Goal: Transaction & Acquisition: Purchase product/service

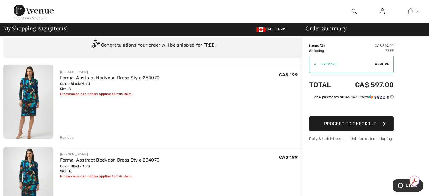
scroll to position [28, 0]
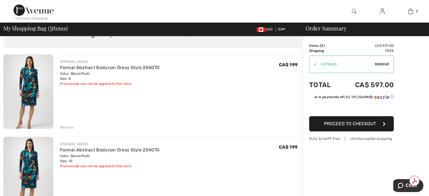
click at [63, 126] on div "Remove" at bounding box center [67, 127] width 14 height 5
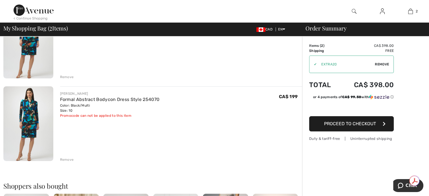
scroll to position [85, 0]
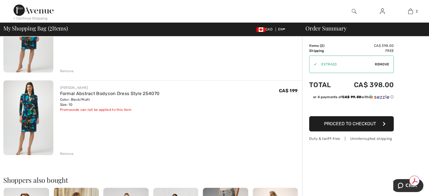
click at [69, 153] on div "Remove" at bounding box center [67, 153] width 14 height 5
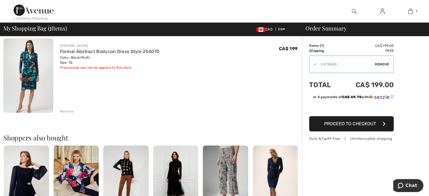
scroll to position [0, 0]
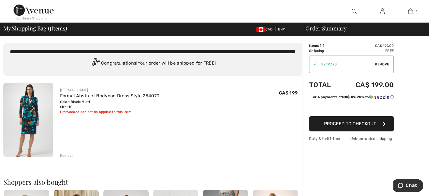
click at [381, 64] on span "Remove" at bounding box center [381, 64] width 14 height 5
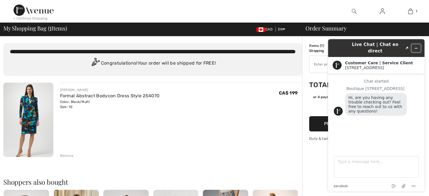
click at [417, 46] on icon "Minimize widget" at bounding box center [416, 48] width 4 height 4
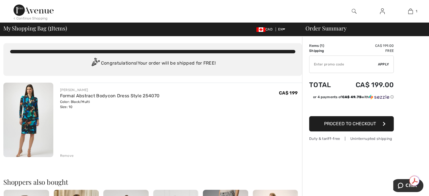
click at [363, 124] on span "Proceed to Checkout" at bounding box center [350, 123] width 52 height 5
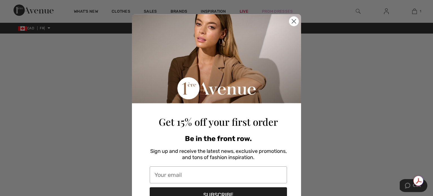
click at [289, 21] on icon "Close dialog" at bounding box center [294, 21] width 10 height 10
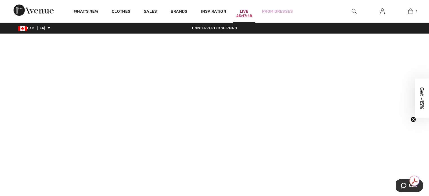
click at [242, 13] on font "Live" at bounding box center [243, 11] width 9 height 5
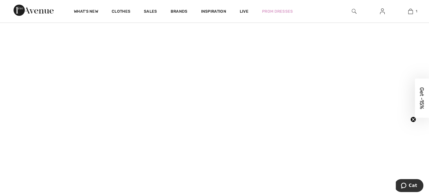
scroll to position [451, 0]
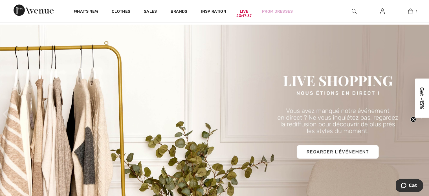
scroll to position [254, 0]
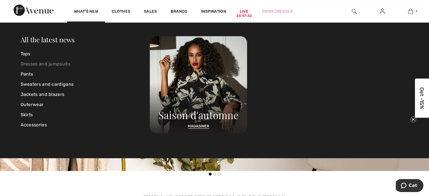
click at [38, 61] on link "Dresses and jumpsuits" at bounding box center [85, 64] width 129 height 10
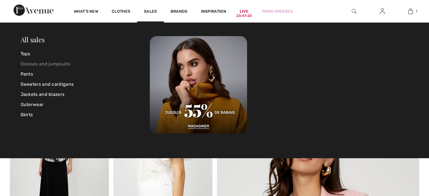
click at [57, 65] on font "Dresses and jumpsuits" at bounding box center [46, 63] width 50 height 5
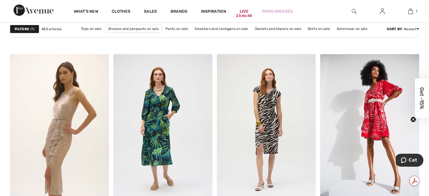
scroll to position [2085, 0]
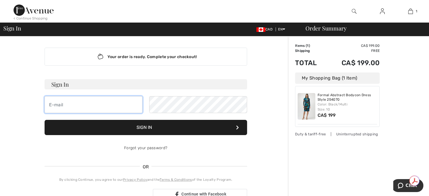
click at [89, 103] on input "email" at bounding box center [94, 104] width 98 height 17
type input "[EMAIL_ADDRESS][DOMAIN_NAME]"
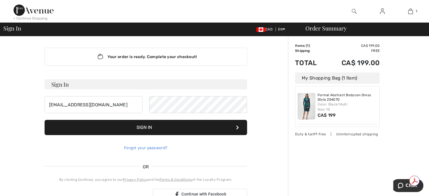
click at [150, 146] on link "Forgot your password?" at bounding box center [145, 147] width 43 height 5
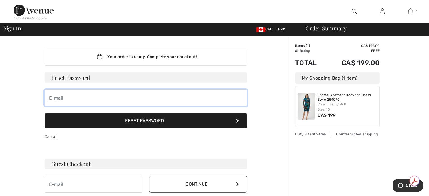
click at [99, 96] on input "email" at bounding box center [146, 97] width 202 height 17
type input "annagemma@bellnet.ca"
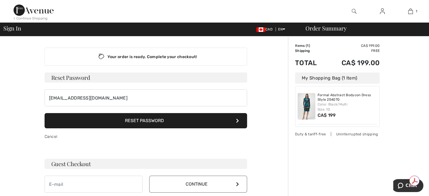
click at [108, 116] on button "Reset Password" at bounding box center [146, 120] width 202 height 15
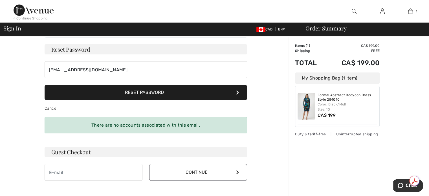
scroll to position [85, 0]
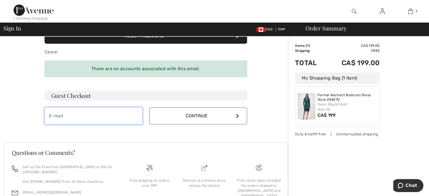
click at [98, 112] on input "email" at bounding box center [94, 115] width 98 height 17
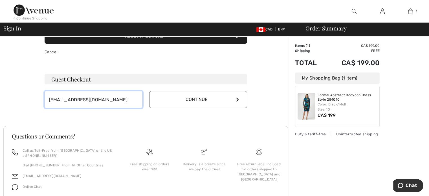
type input "annagemma@bellnet.ca"
click at [193, 101] on button "Continue" at bounding box center [198, 99] width 98 height 17
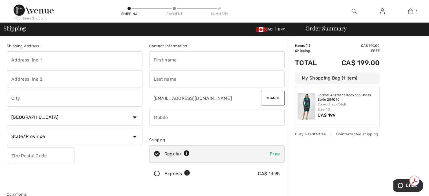
click at [27, 60] on input "text" at bounding box center [75, 59] width 136 height 17
type input "[STREET_ADDRESS]"
click at [44, 101] on input "text" at bounding box center [75, 98] width 136 height 17
type input "Ottawa"
click at [48, 135] on select "State/Province Alberta British Columbia Manitoba New Brunswick Newfoundland and…" at bounding box center [75, 136] width 136 height 17
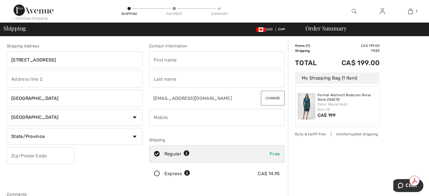
select select "ON"
click at [7, 128] on select "State/Province Alberta British Columbia Manitoba New Brunswick Newfoundland and…" at bounding box center [75, 136] width 136 height 17
click at [41, 158] on input "text" at bounding box center [41, 155] width 68 height 17
type input "K1T1K5"
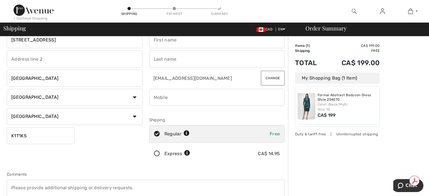
scroll to position [56, 0]
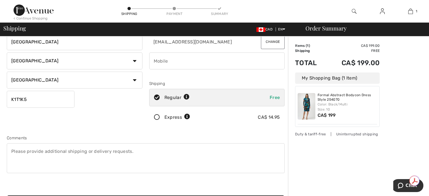
click at [155, 116] on icon at bounding box center [156, 117] width 15 height 6
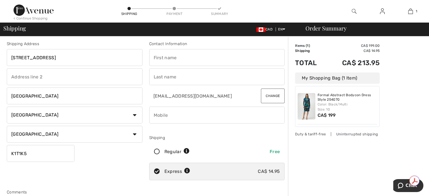
scroll to position [0, 0]
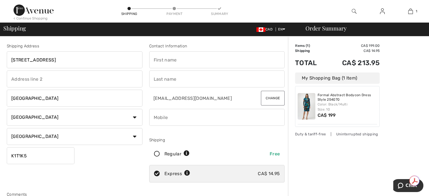
click at [201, 119] on input "phone" at bounding box center [217, 117] width 136 height 17
type input "6138583042"
click at [135, 151] on div "Shipping Address 3727 Sixth Street Ottawa Country Canada United States Afghanis…" at bounding box center [74, 113] width 142 height 141
click at [177, 63] on input "text" at bounding box center [217, 59] width 136 height 17
type input "[PERSON_NAME]"
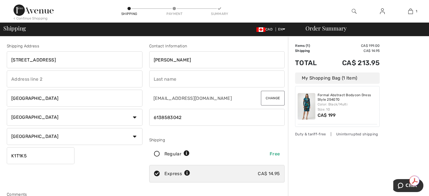
click at [184, 76] on input "text" at bounding box center [217, 78] width 136 height 17
type input "Oliviero"
click at [122, 162] on div "Shipping Address 3727 Sixth Street Ottawa Country Canada United States Afghanis…" at bounding box center [74, 113] width 142 height 141
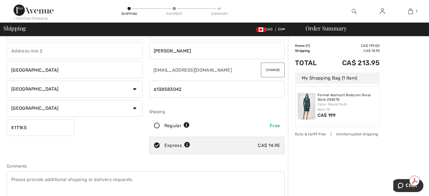
click at [137, 176] on textarea at bounding box center [146, 186] width 278 height 30
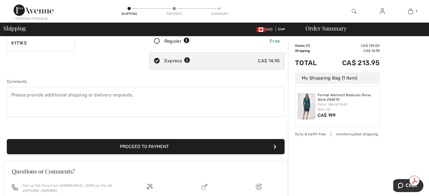
scroll to position [170, 0]
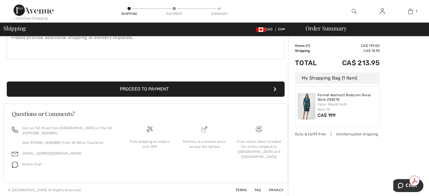
drag, startPoint x: 141, startPoint y: 89, endPoint x: 309, endPoint y: 99, distance: 167.9
click at [142, 88] on button "Proceed to Payment" at bounding box center [146, 88] width 278 height 15
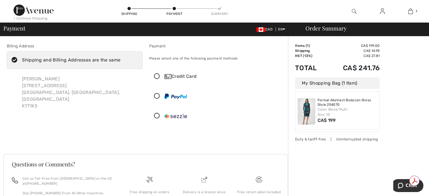
click at [156, 77] on icon at bounding box center [156, 77] width 15 height 6
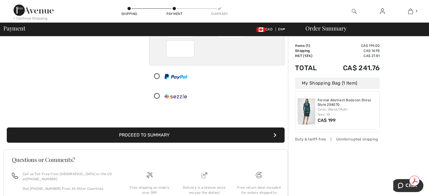
scroll to position [129, 0]
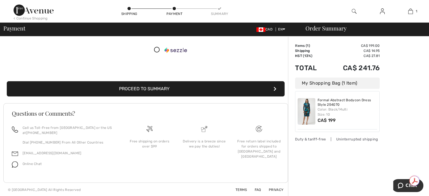
click at [141, 90] on button "Proceed to Summary" at bounding box center [146, 88] width 278 height 15
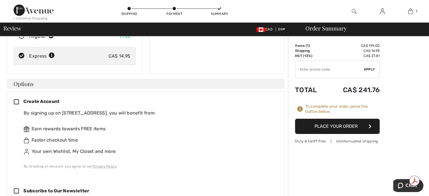
scroll to position [113, 0]
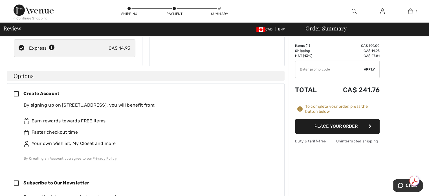
click at [14, 91] on icon at bounding box center [19, 94] width 10 height 6
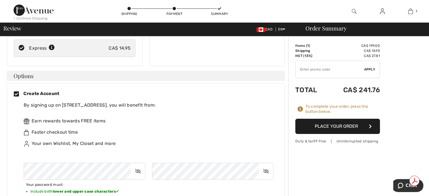
click at [139, 165] on icon at bounding box center [138, 171] width 14 height 13
click at [137, 165] on icon at bounding box center [138, 171] width 14 height 13
click at [267, 165] on icon at bounding box center [266, 171] width 14 height 13
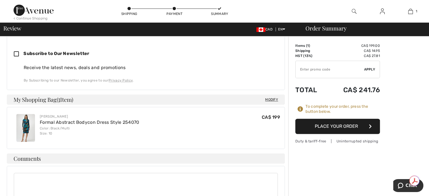
scroll to position [197, 0]
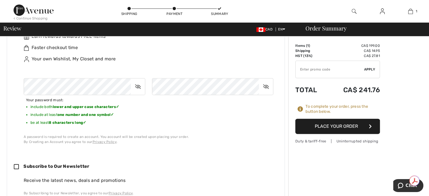
click at [320, 71] on input "TEXT" at bounding box center [329, 69] width 68 height 17
click at [370, 68] on span "Apply" at bounding box center [368, 69] width 11 height 5
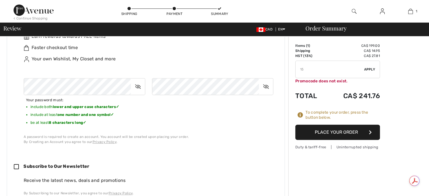
scroll to position [0, 0]
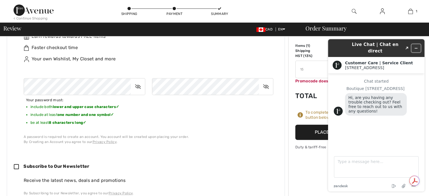
click at [417, 46] on icon "Minimize widget" at bounding box center [416, 48] width 4 height 4
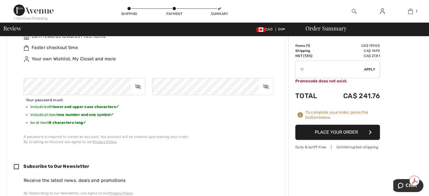
drag, startPoint x: 310, startPoint y: 68, endPoint x: 307, endPoint y: 69, distance: 2.9
click at [309, 68] on input "TEXT" at bounding box center [329, 69] width 68 height 17
type input "1"
click at [332, 128] on button "Place Your Order" at bounding box center [337, 132] width 85 height 15
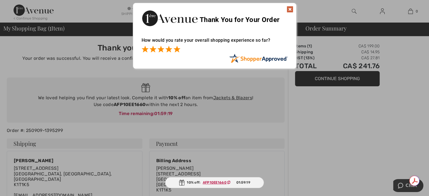
click at [178, 50] on span at bounding box center [176, 49] width 7 height 7
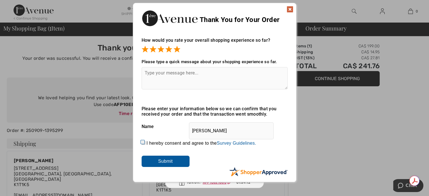
click at [229, 129] on input "[PERSON_NAME]" at bounding box center [231, 130] width 85 height 17
type input "A"
click at [287, 10] on img at bounding box center [289, 9] width 7 height 7
